Goal: Task Accomplishment & Management: Use online tool/utility

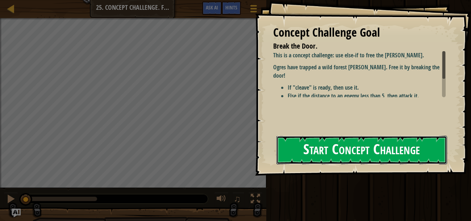
click at [332, 144] on button "Start Concept Challenge" at bounding box center [361, 149] width 171 height 29
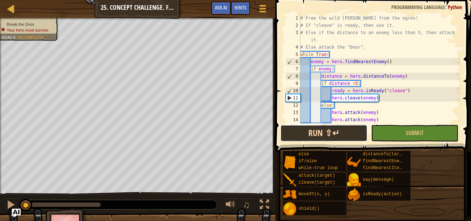
click at [346, 136] on button "Run ⇧↵" at bounding box center [323, 133] width 87 height 17
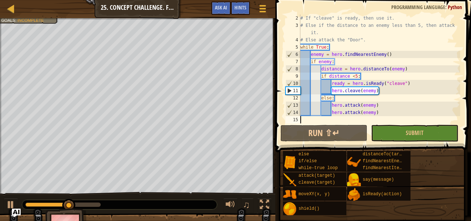
scroll to position [7, 0]
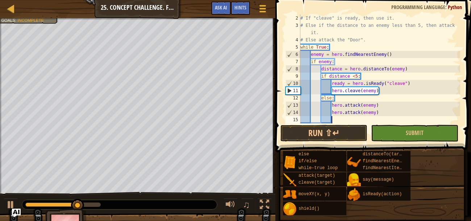
type textarea "s"
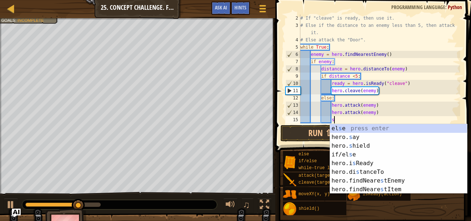
scroll to position [3, 2]
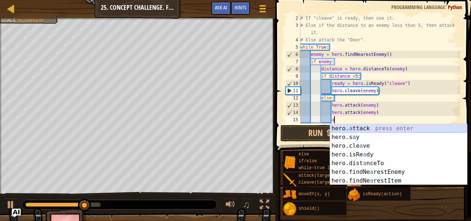
click at [343, 125] on div "hero. a ttack press enter hero.s a y press enter hero.cle a ve press enter hero…" at bounding box center [398, 163] width 137 height 78
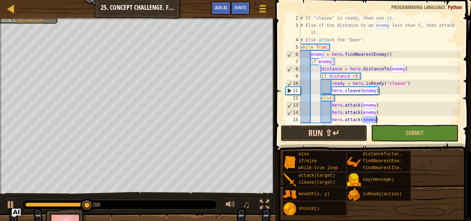
click at [331, 131] on button "Run ⇧↵" at bounding box center [323, 133] width 87 height 17
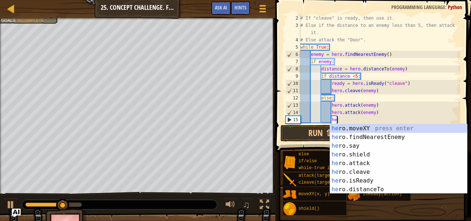
type textarea "h"
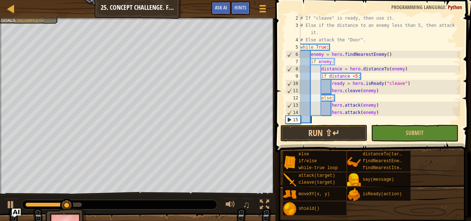
scroll to position [3, 0]
type textarea "f"
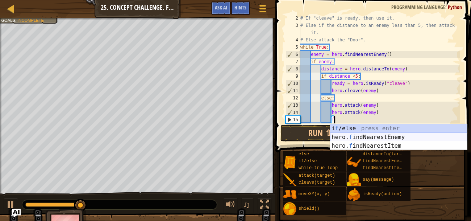
click at [382, 134] on div "i f /else press enter hero. f indNearestEnemy press enter hero. f indNearestIte…" at bounding box center [398, 145] width 137 height 43
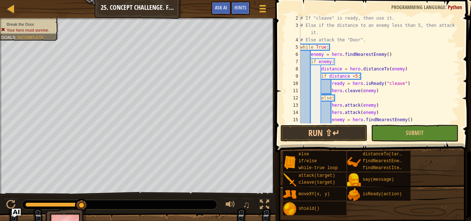
scroll to position [21, 0]
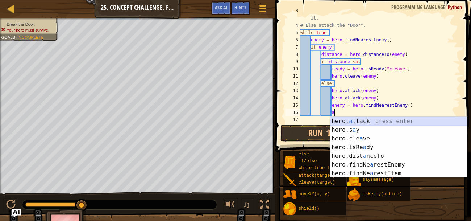
click at [353, 0] on body "Map Computer Science 2 25. Concept Challenge. Free [PERSON_NAME] Game Menu Done…" at bounding box center [235, 0] width 471 height 0
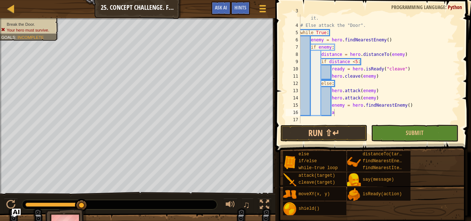
click at [341, 111] on div "# Else if the distance to an enemy less than 5, then attack it. # Else attack t…" at bounding box center [379, 72] width 161 height 130
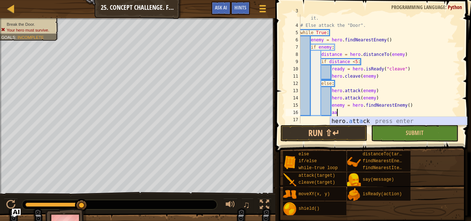
click at [351, 120] on div "hero. a tt a ck press enter" at bounding box center [398, 130] width 137 height 26
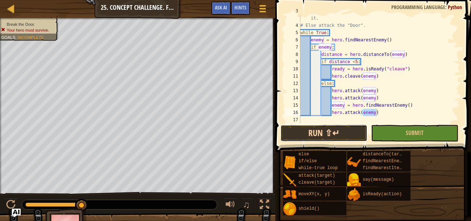
click at [340, 130] on button "Run ⇧↵" at bounding box center [323, 133] width 87 height 17
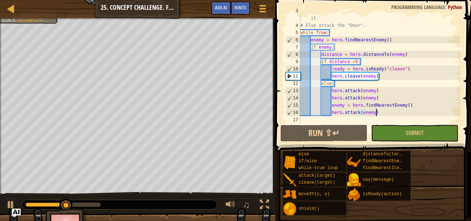
click at [416, 104] on div "# Else if the distance to an enemy less than 5, then attack it. # Else attack t…" at bounding box center [379, 72] width 161 height 130
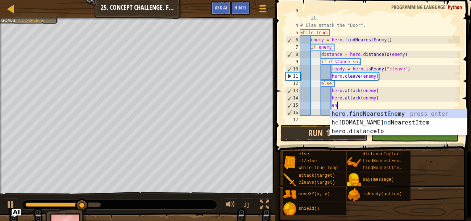
type textarea "e"
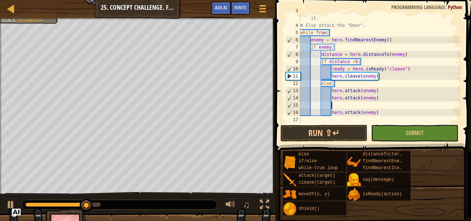
type textarea "hero.attack(enemy)"
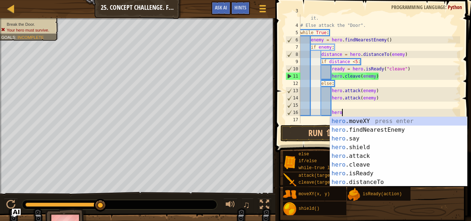
type textarea "h"
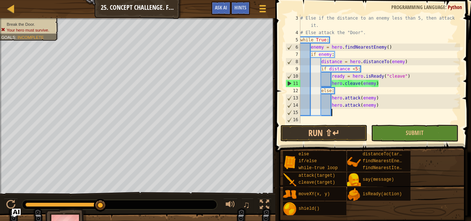
scroll to position [14, 0]
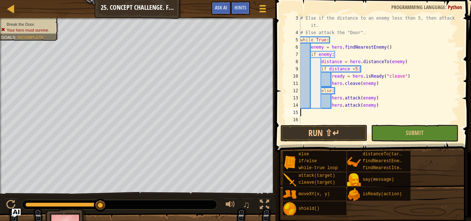
type textarea "hero.attack(enemy)"
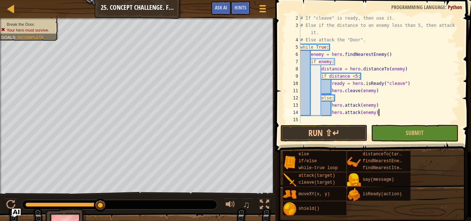
scroll to position [7, 0]
